Goal: Find specific page/section: Find specific page/section

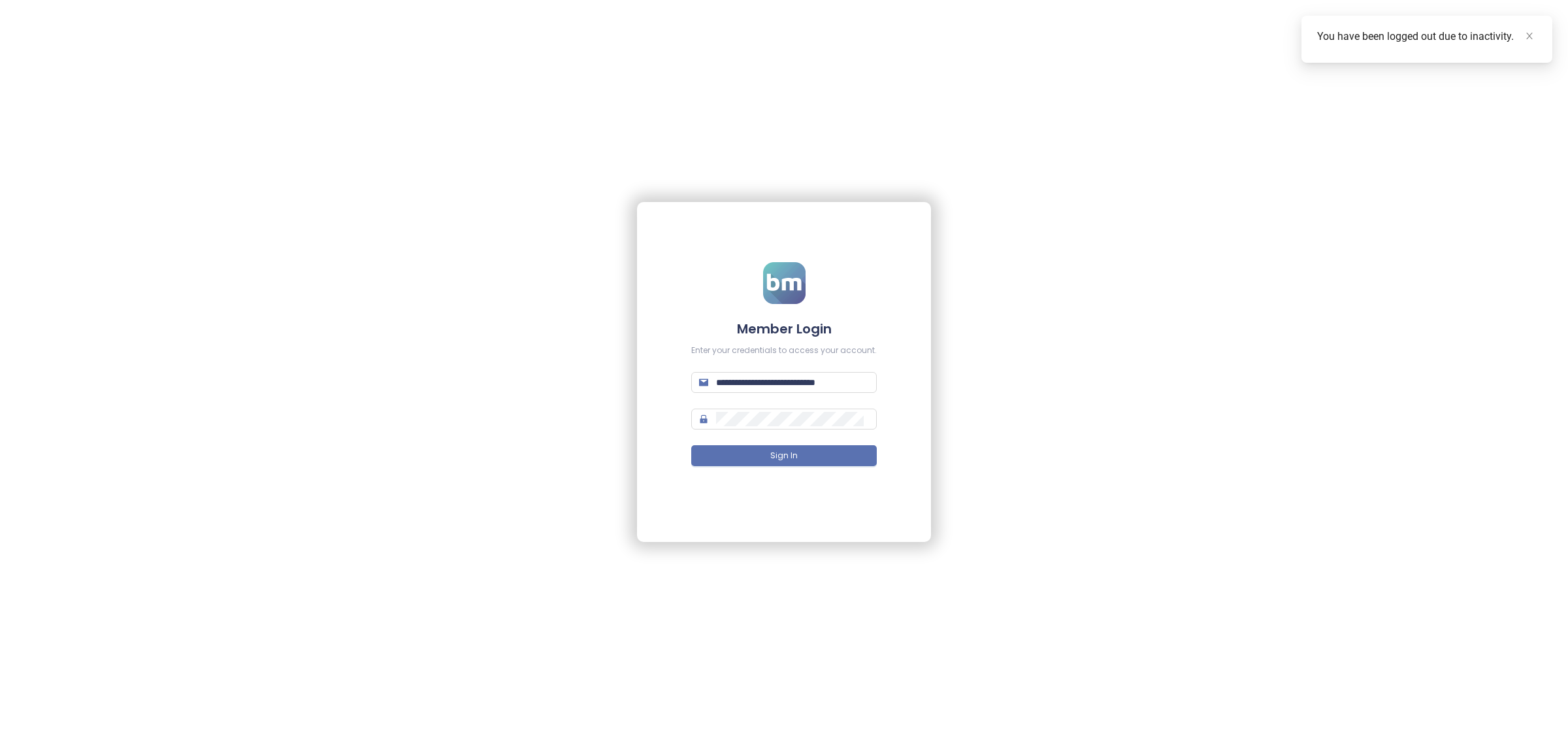
click at [741, 445] on form "**********" at bounding box center [784, 372] width 186 height 220
click at [740, 461] on button "Sign In" at bounding box center [784, 455] width 186 height 21
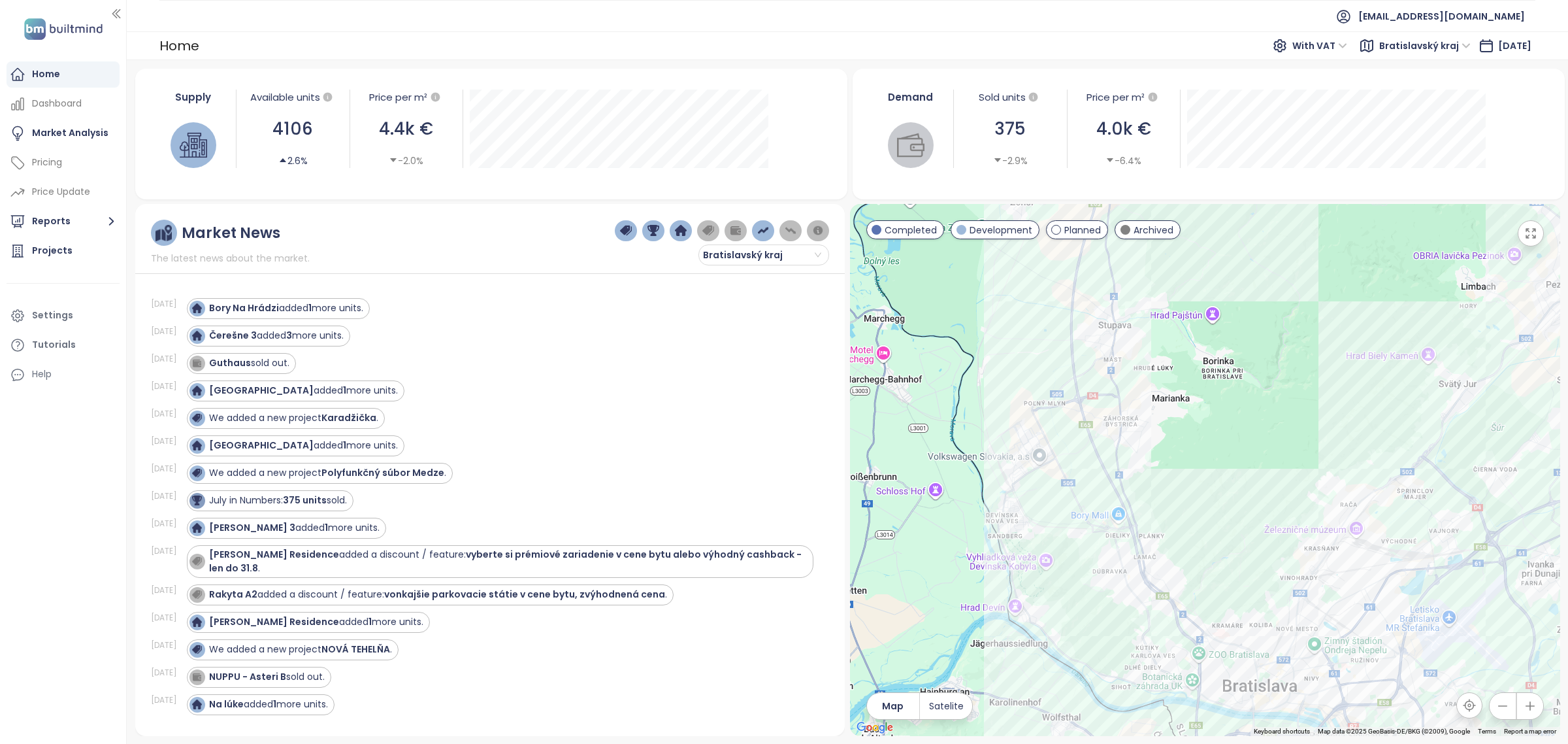
drag, startPoint x: 1155, startPoint y: 475, endPoint x: 1141, endPoint y: 450, distance: 28.7
click at [1142, 450] on div at bounding box center [1205, 470] width 710 height 532
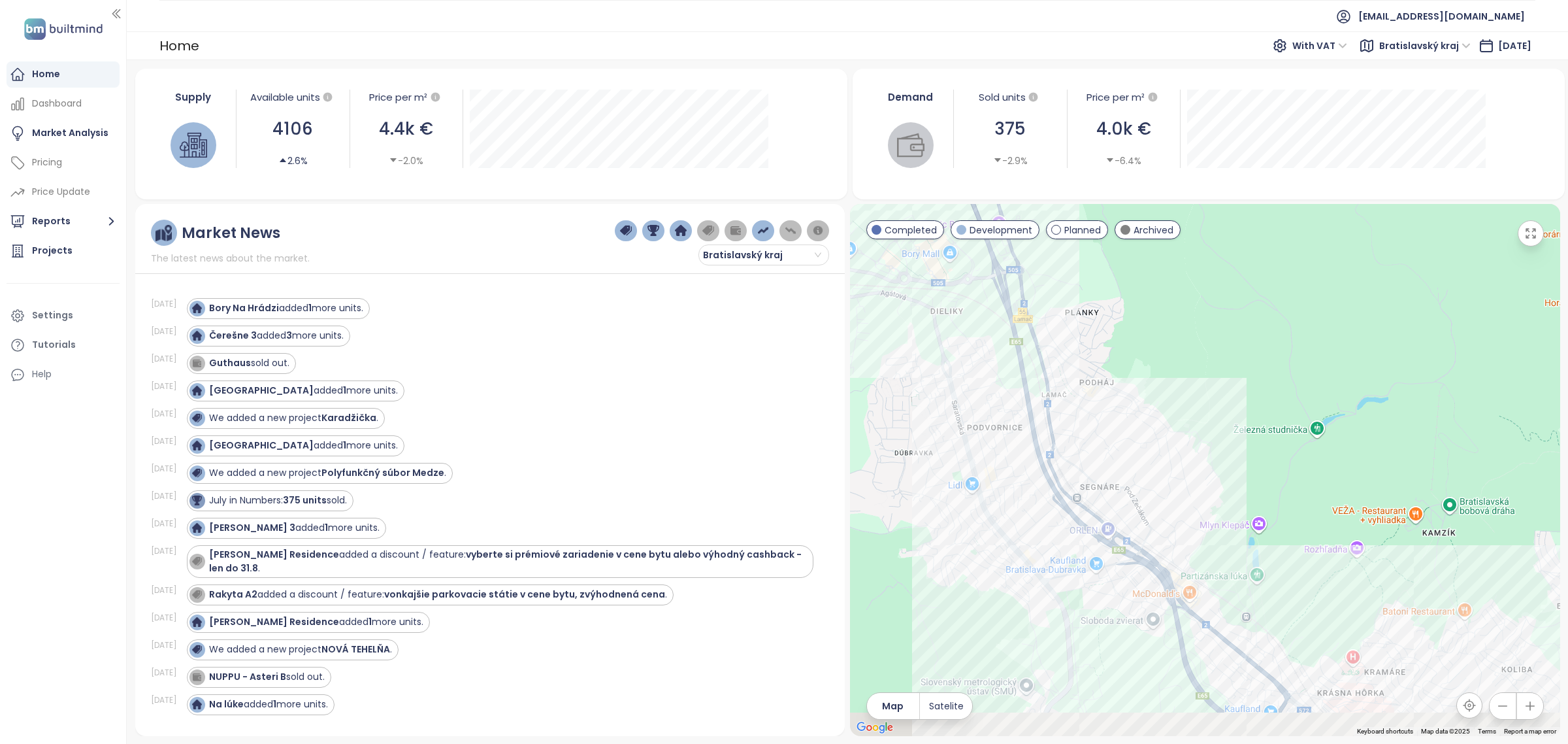
drag, startPoint x: 1128, startPoint y: 602, endPoint x: 1032, endPoint y: 396, distance: 227.3
click at [1032, 396] on div at bounding box center [1205, 470] width 710 height 532
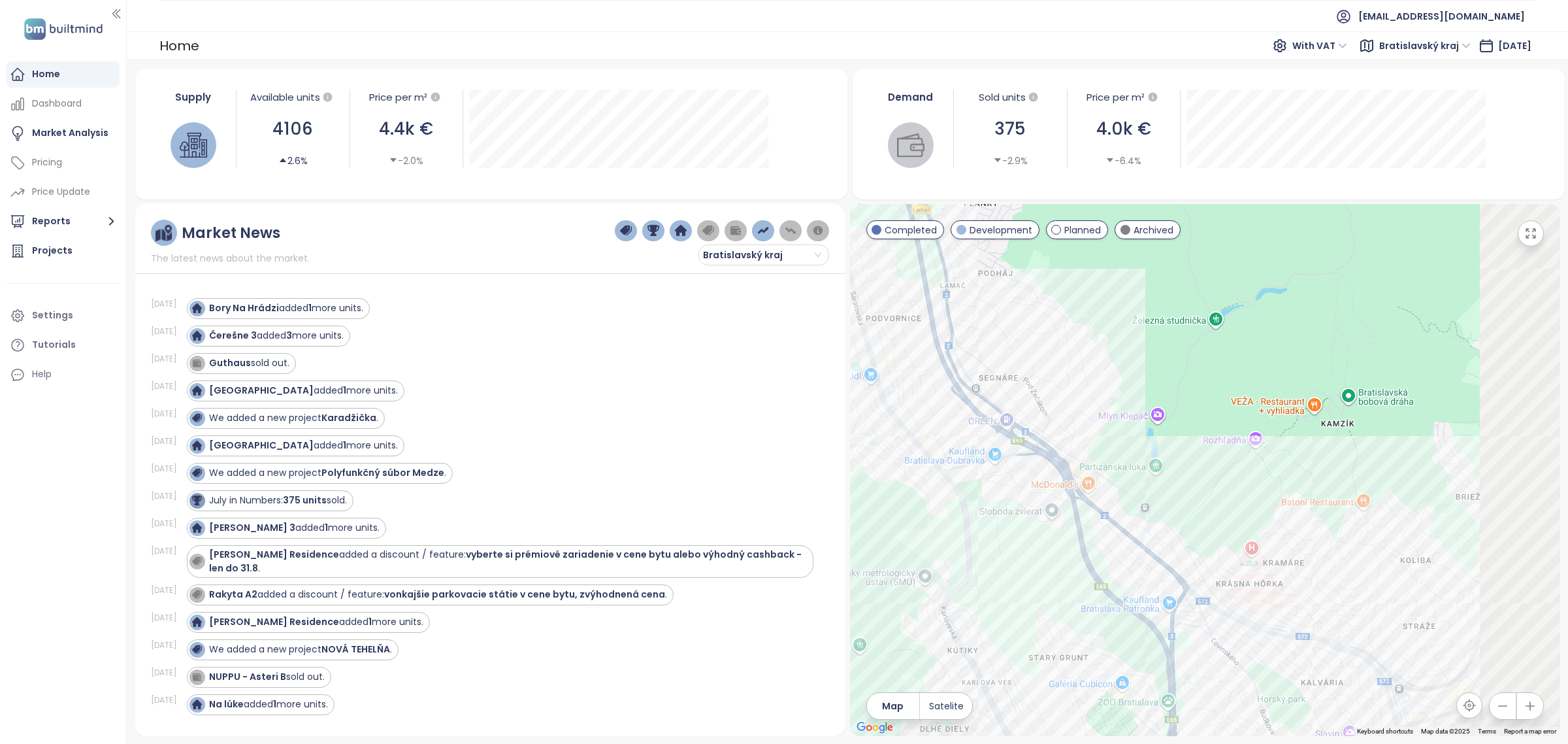
drag, startPoint x: 1181, startPoint y: 559, endPoint x: 1145, endPoint y: 532, distance: 45.0
click at [1145, 532] on div at bounding box center [1205, 470] width 710 height 532
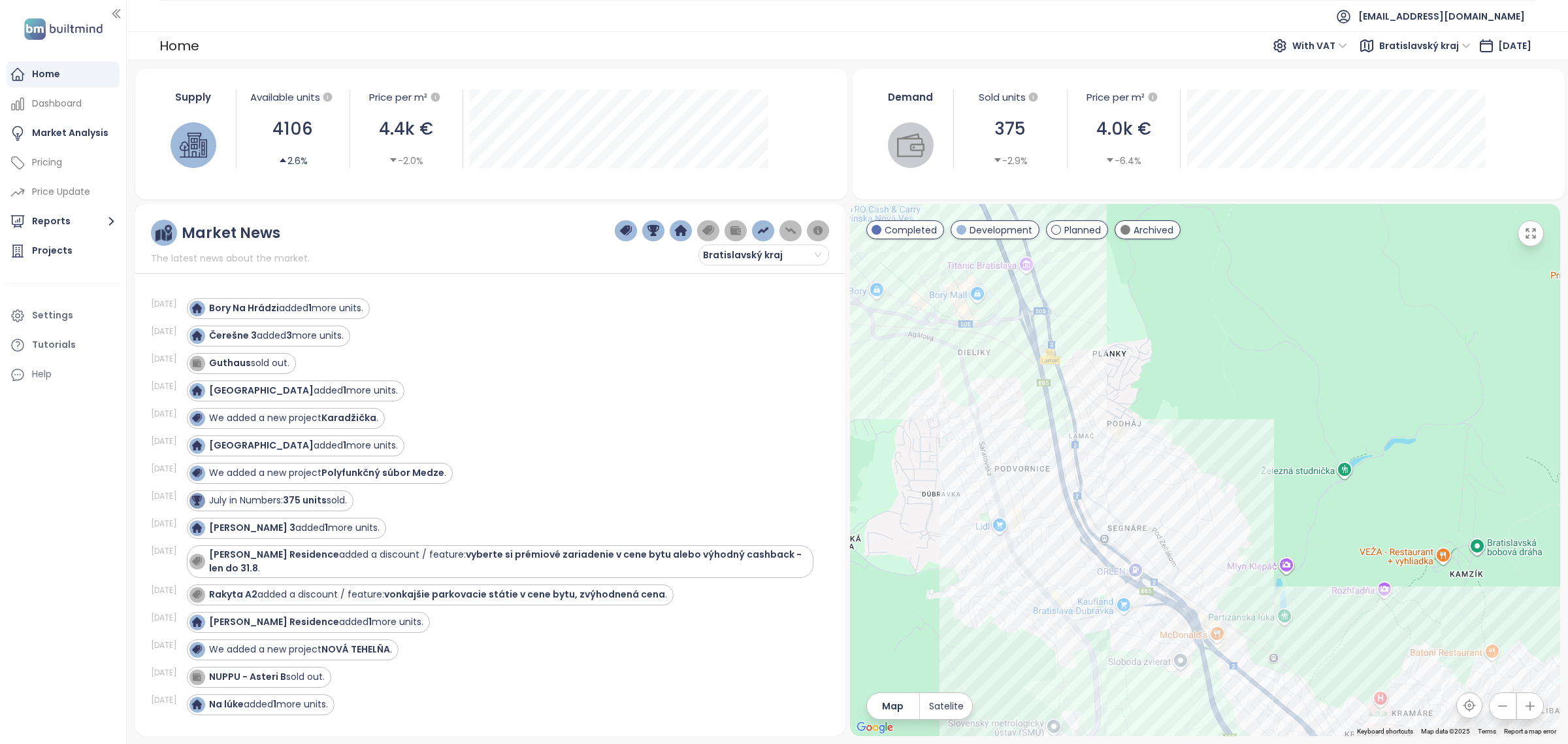
drag, startPoint x: 1011, startPoint y: 545, endPoint x: 1170, endPoint y: 720, distance: 236.4
click at [1170, 720] on div at bounding box center [1205, 470] width 710 height 532
drag, startPoint x: 328, startPoint y: 481, endPoint x: 828, endPoint y: 461, distance: 500.4
click at [327, 479] on div "We added a new project Polyfunkčný súbor Medze ." at bounding box center [327, 472] width 237 height 14
click at [361, 473] on strong "Polyfunkčný súbor Medze" at bounding box center [383, 472] width 123 height 13
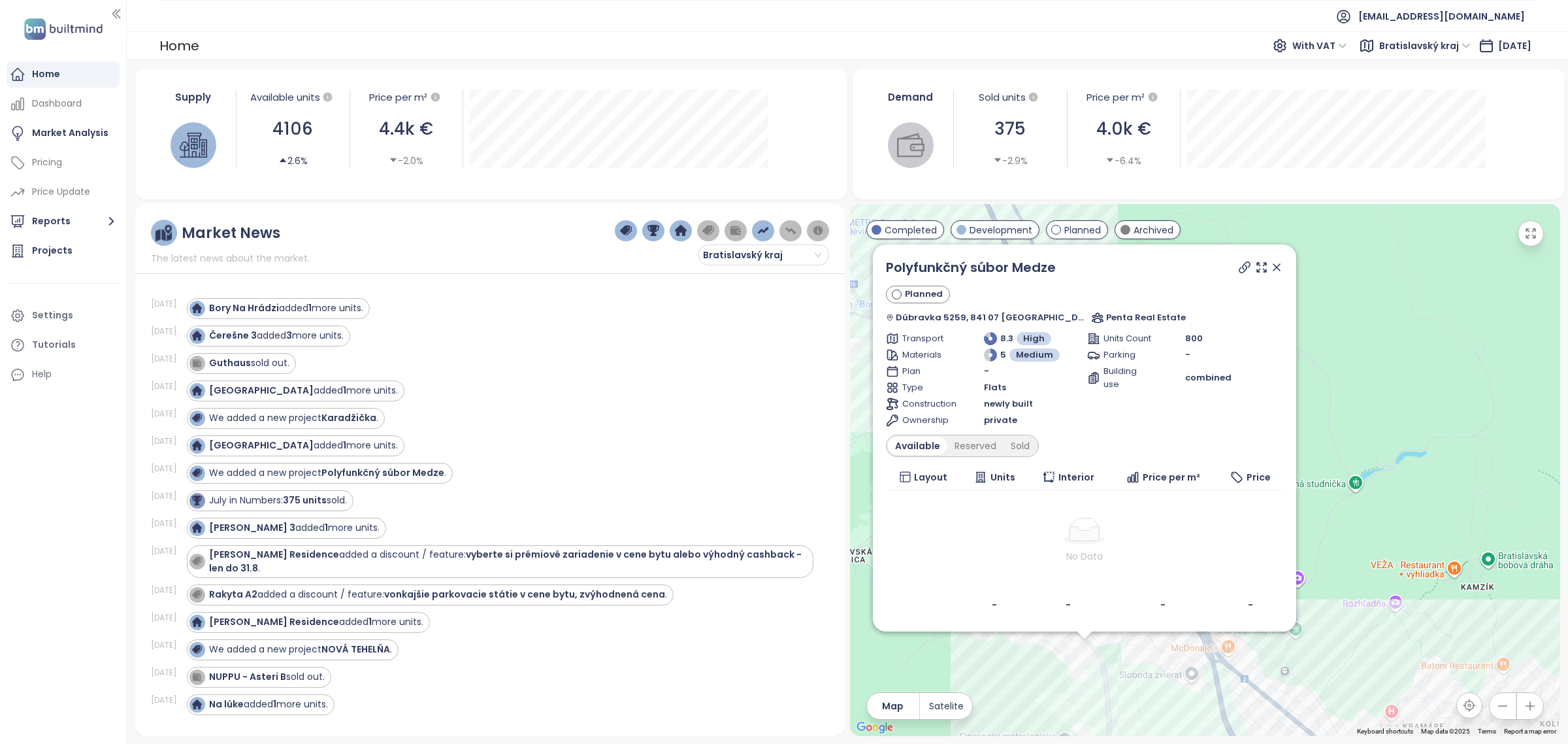
click at [1270, 269] on icon at bounding box center [1277, 267] width 13 height 13
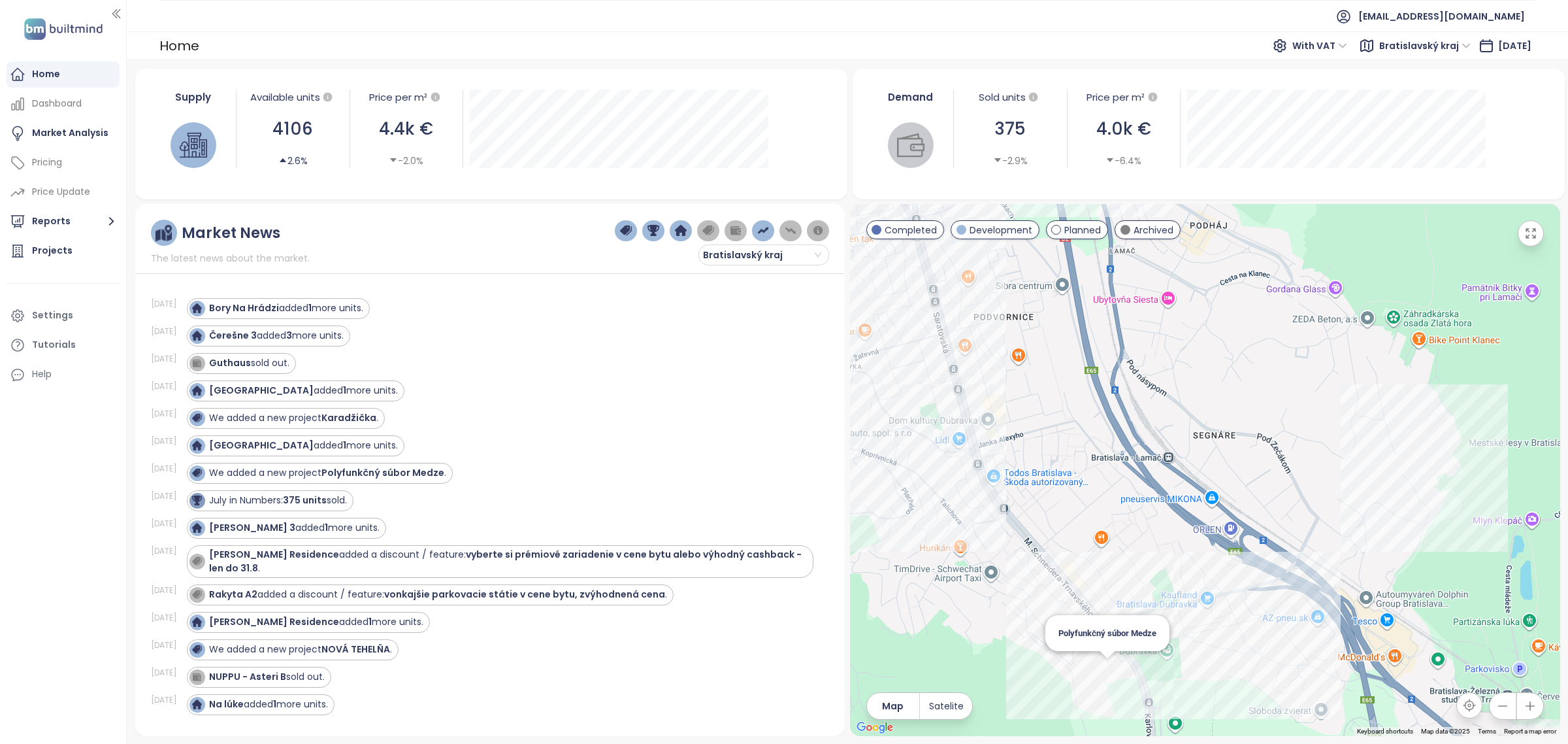
click at [1110, 671] on div "Polyfunkčný súbor Medze" at bounding box center [1205, 470] width 710 height 532
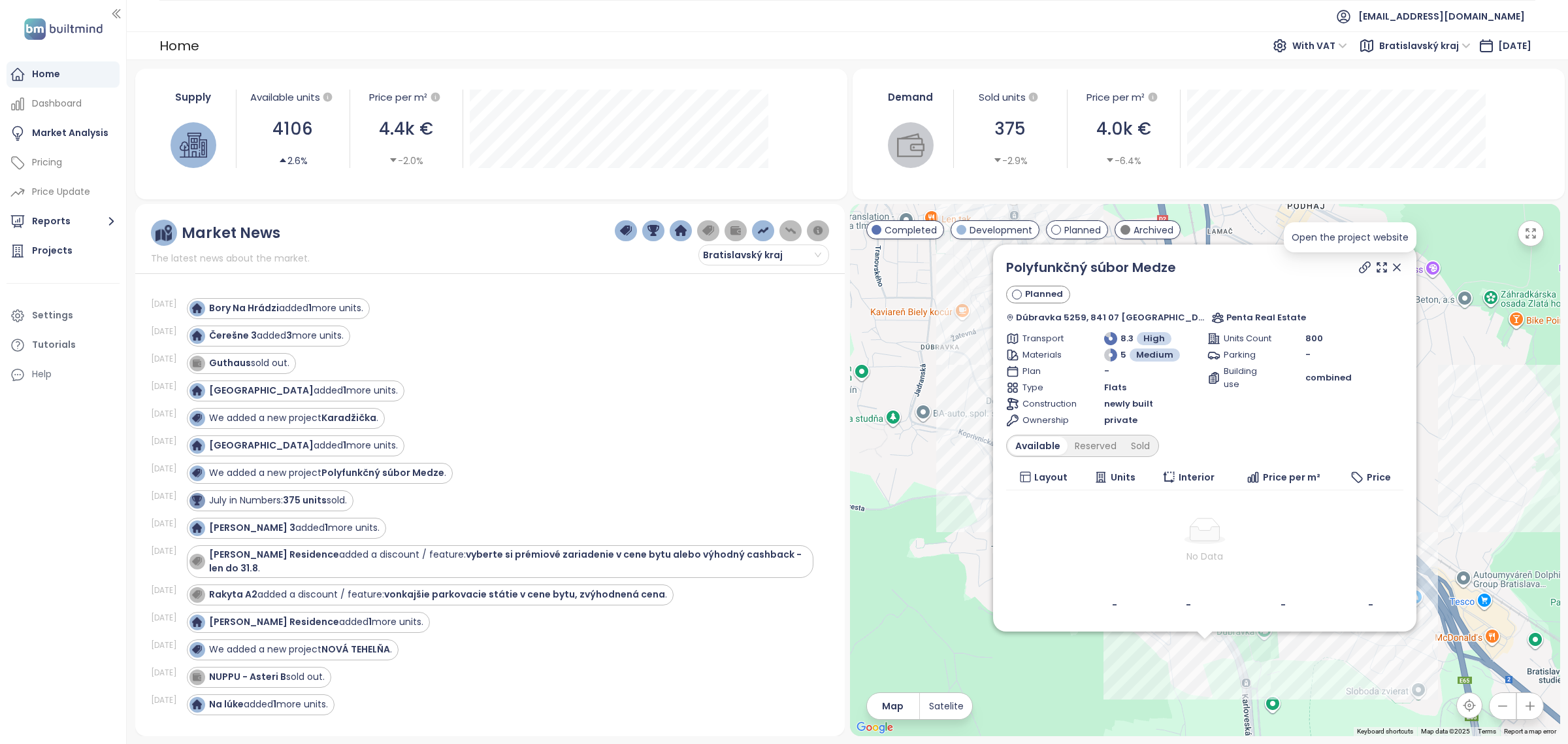
click at [1360, 270] on icon at bounding box center [1365, 267] width 10 height 10
click at [1177, 431] on div "Polyfunkčný súbor Medze Planned Dúbravka 5259, 841 07 [GEOGRAPHIC_DATA], [GEOGR…" at bounding box center [1205, 438] width 397 height 361
click at [1157, 454] on div "Sold" at bounding box center [1140, 446] width 33 height 18
click at [1106, 443] on div "Reserved" at bounding box center [1091, 446] width 56 height 18
click at [1063, 442] on div "Available" at bounding box center [1036, 446] width 55 height 18
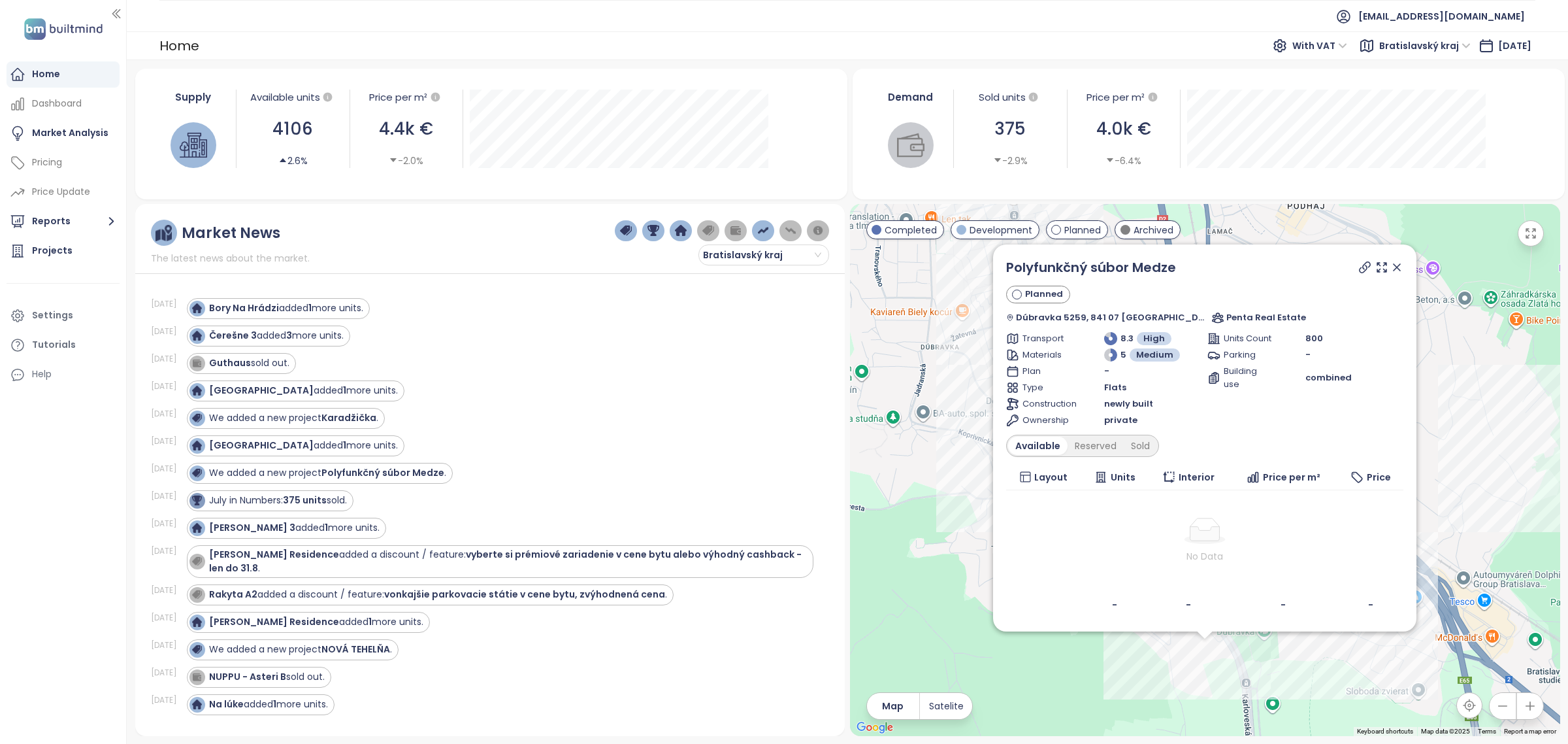
click at [1394, 264] on icon at bounding box center [1397, 267] width 6 height 6
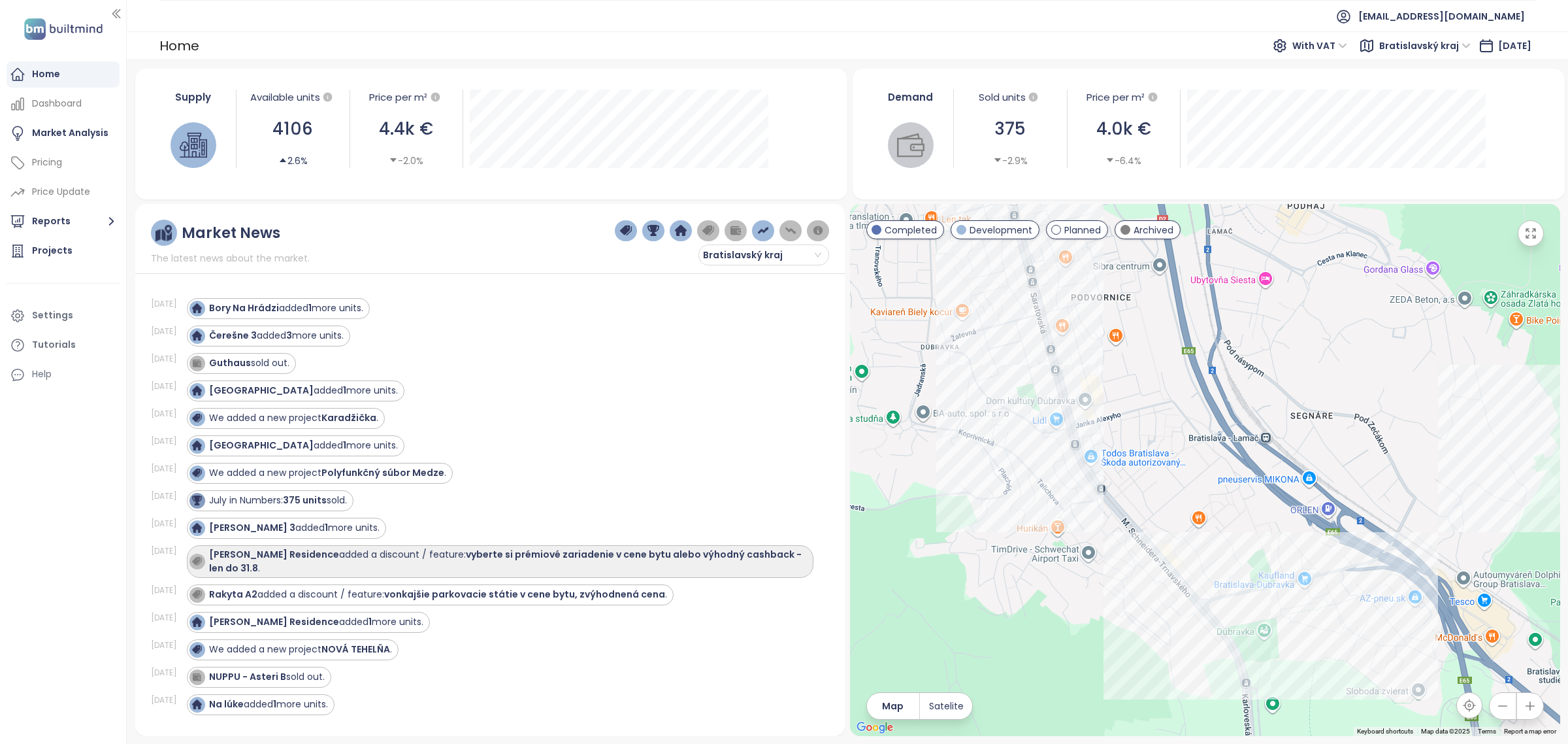
click at [649, 559] on strong "vyberte si prémiové zariadenie v cene bytu alebo výhodný cashback - len do 31.8" at bounding box center [505, 561] width 593 height 27
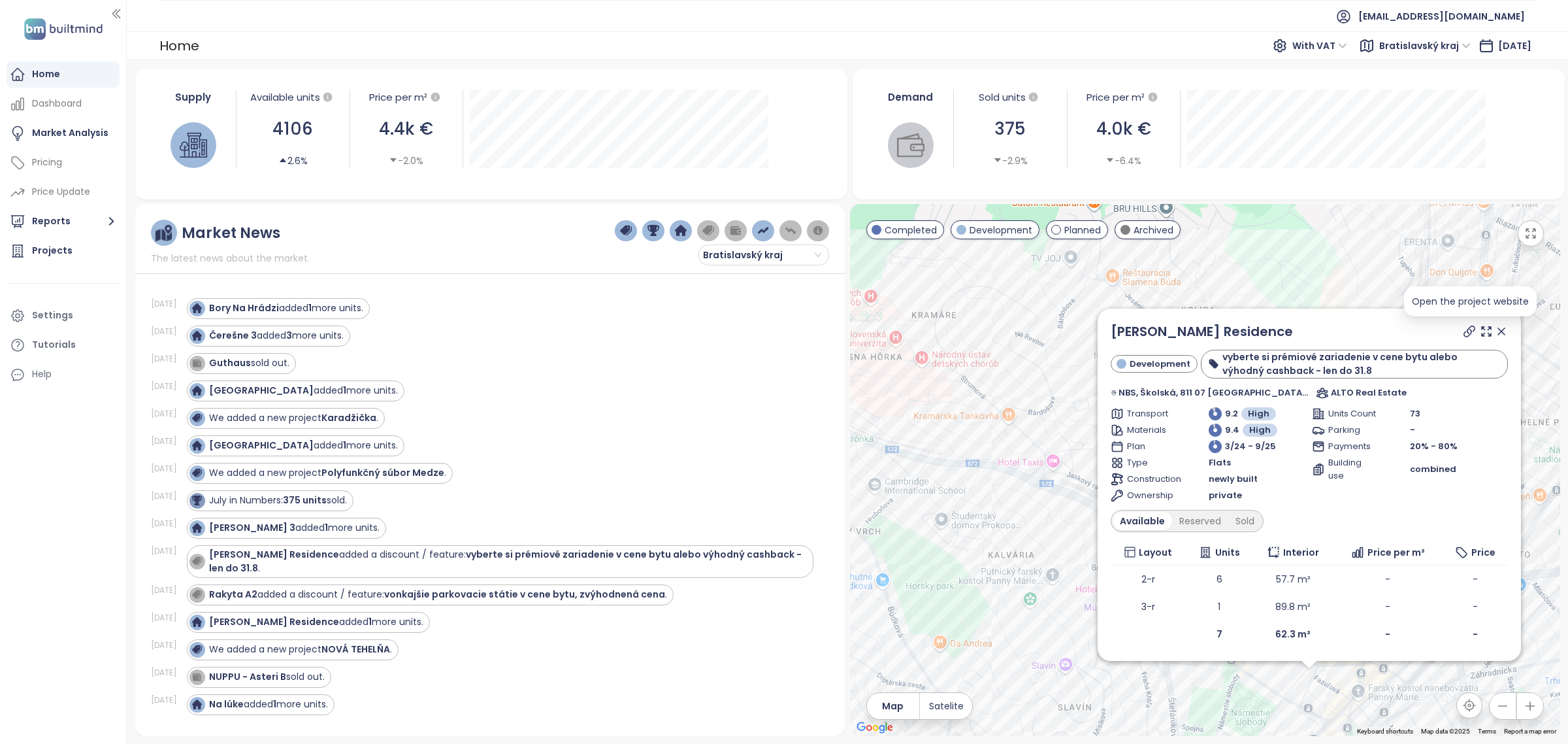
click at [1472, 333] on icon at bounding box center [1469, 331] width 13 height 13
